Goal: Information Seeking & Learning: Learn about a topic

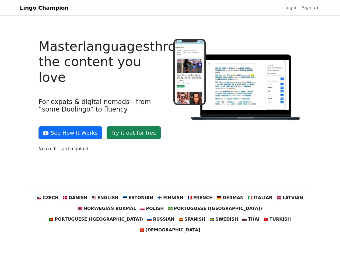
click at [170, 129] on div at bounding box center [237, 98] width 135 height 118
click at [68, 133] on button "See How It Works" at bounding box center [70, 132] width 64 height 13
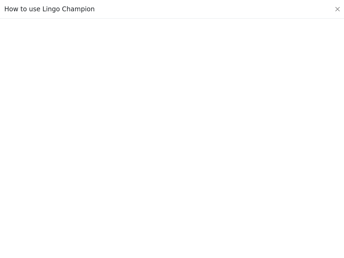
click at [58, 198] on div at bounding box center [172, 138] width 319 height 189
click at [83, 198] on div at bounding box center [172, 138] width 319 height 189
click at [110, 198] on div at bounding box center [172, 138] width 319 height 189
click at [140, 198] on div at bounding box center [172, 138] width 319 height 189
click at [169, 198] on div at bounding box center [172, 138] width 319 height 189
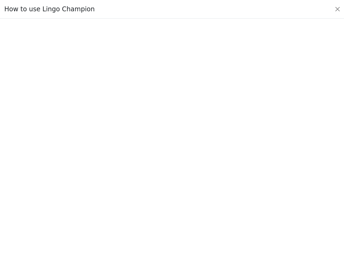
click at [196, 198] on div at bounding box center [172, 138] width 319 height 189
click at [224, 198] on div at bounding box center [172, 138] width 319 height 189
click at [252, 198] on div at bounding box center [172, 138] width 319 height 189
